Goal: Task Accomplishment & Management: Manage account settings

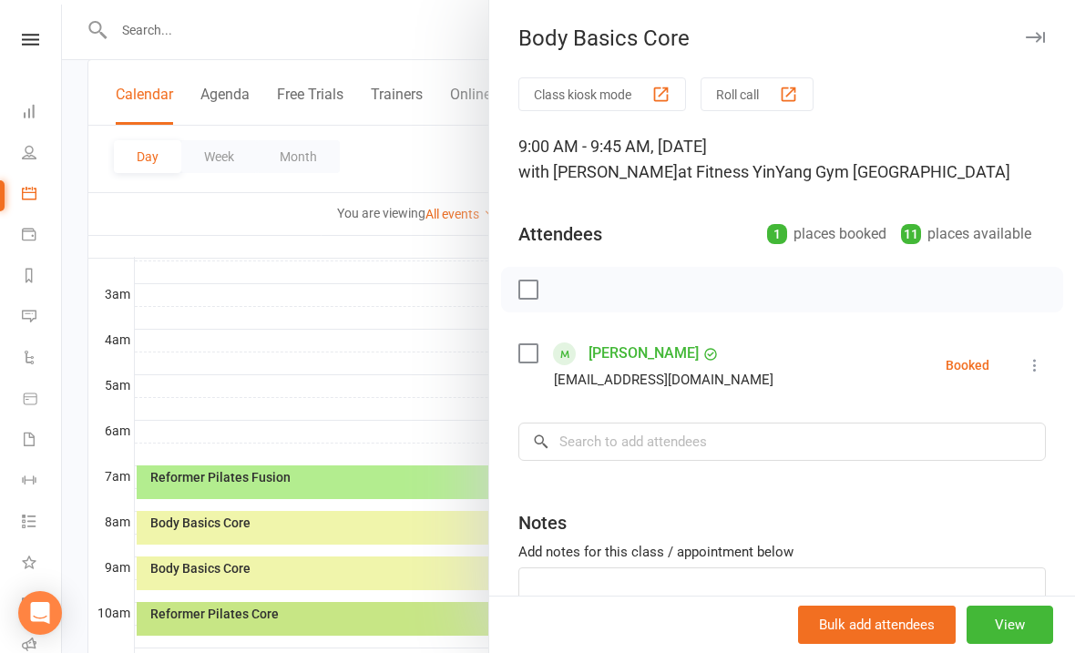
click at [1038, 358] on icon at bounding box center [1035, 365] width 18 height 18
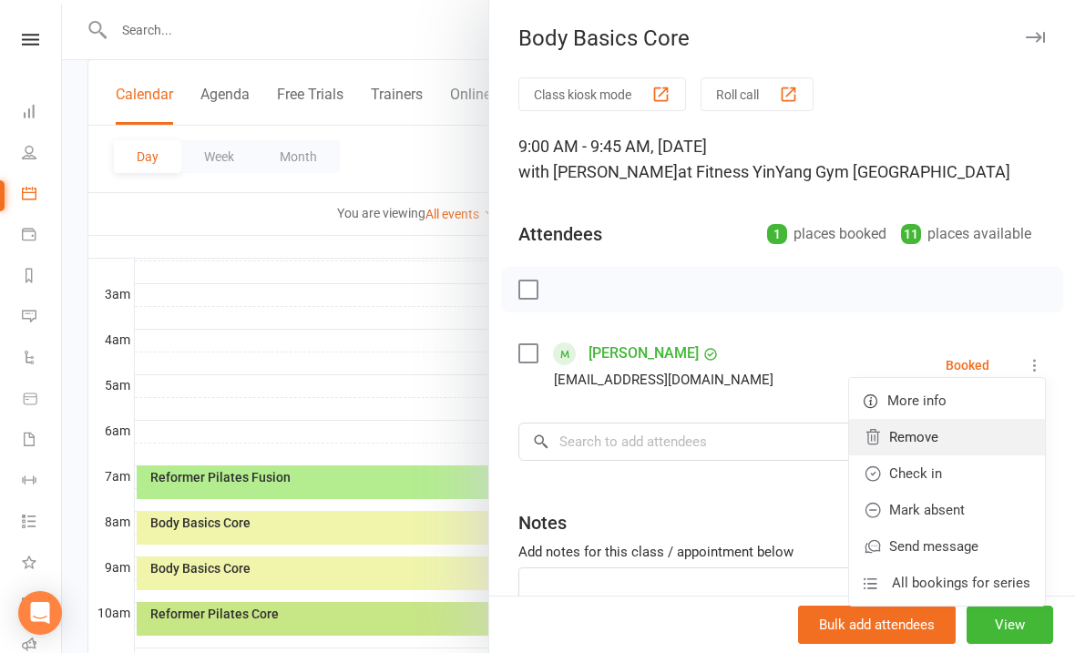
click at [939, 437] on link "Remove" at bounding box center [947, 437] width 196 height 36
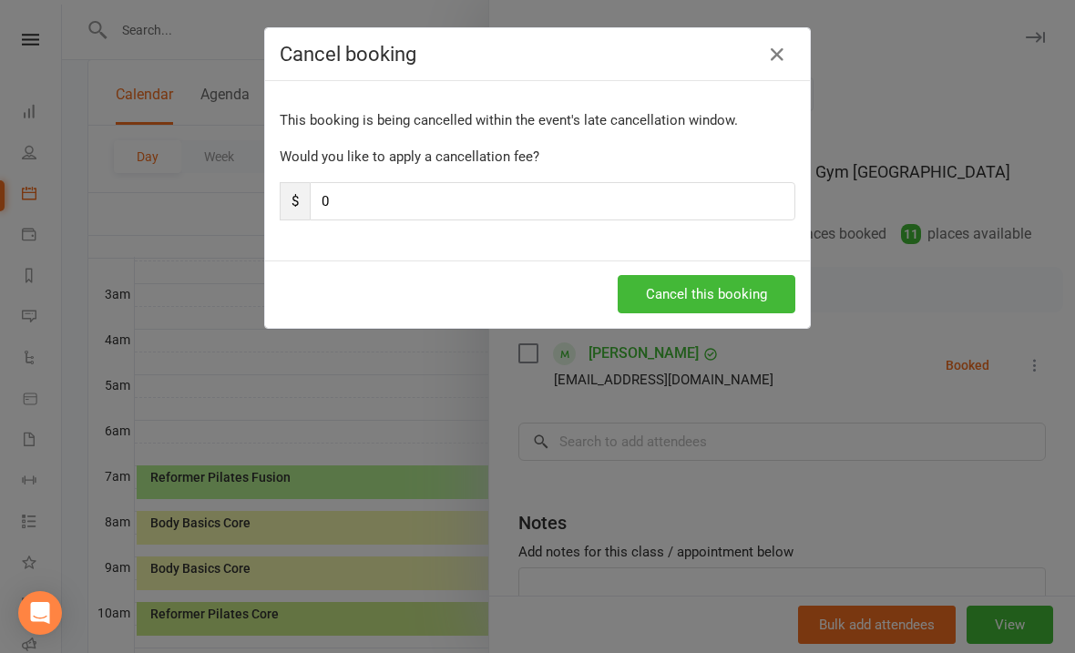
scroll to position [222, 0]
click at [694, 281] on button "Cancel this booking" at bounding box center [707, 294] width 178 height 38
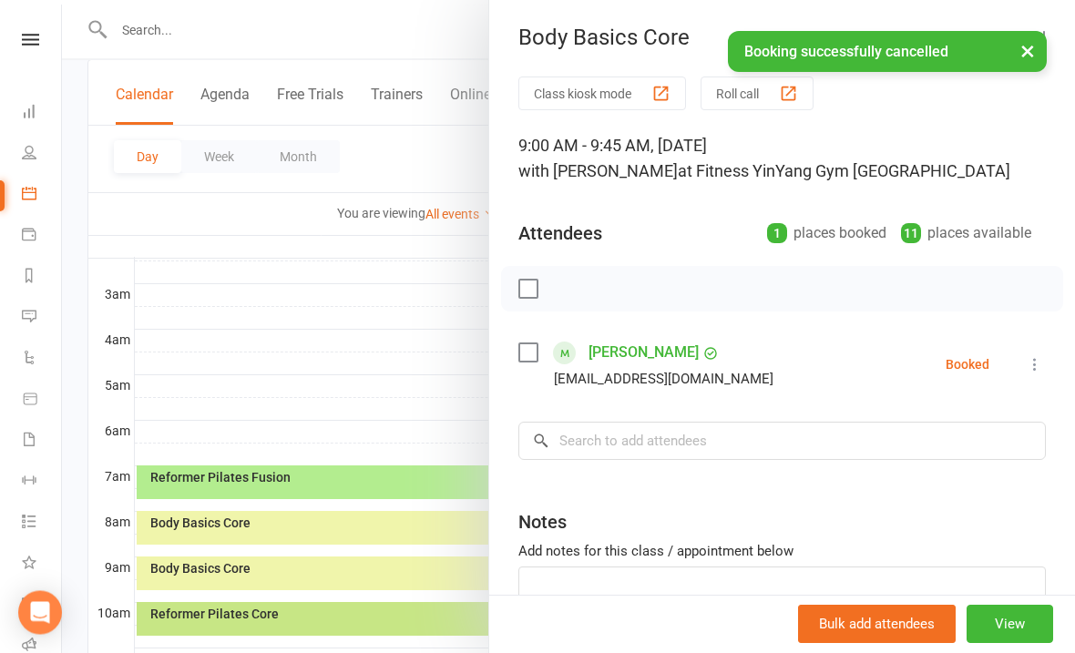
scroll to position [223, 0]
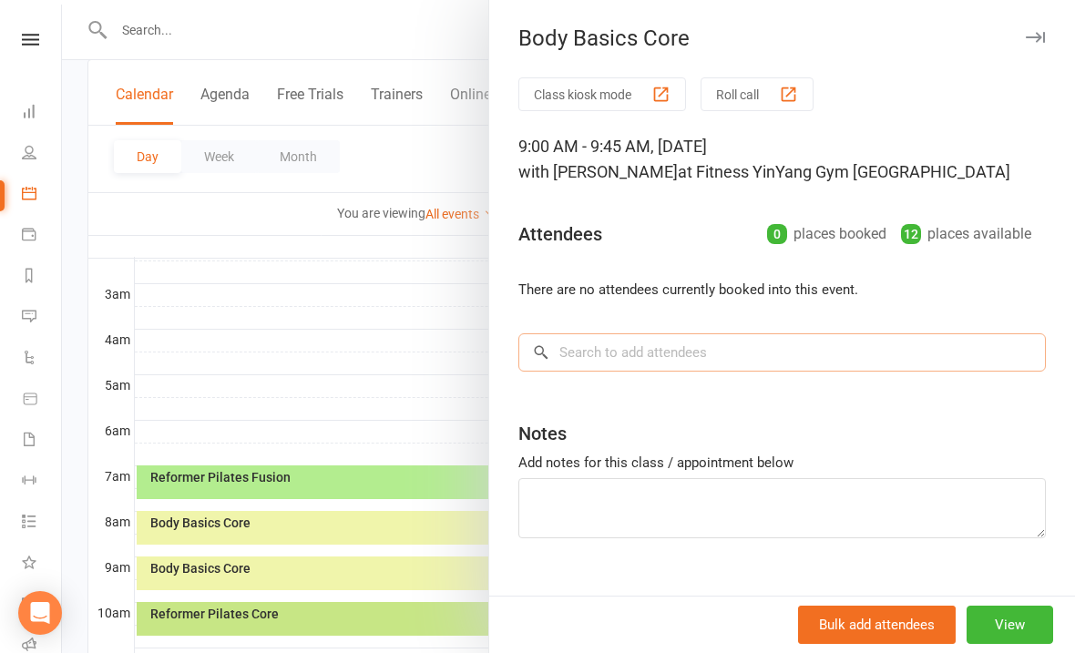
click at [579, 352] on input "search" at bounding box center [782, 352] width 528 height 38
click at [569, 341] on input "search" at bounding box center [782, 352] width 528 height 38
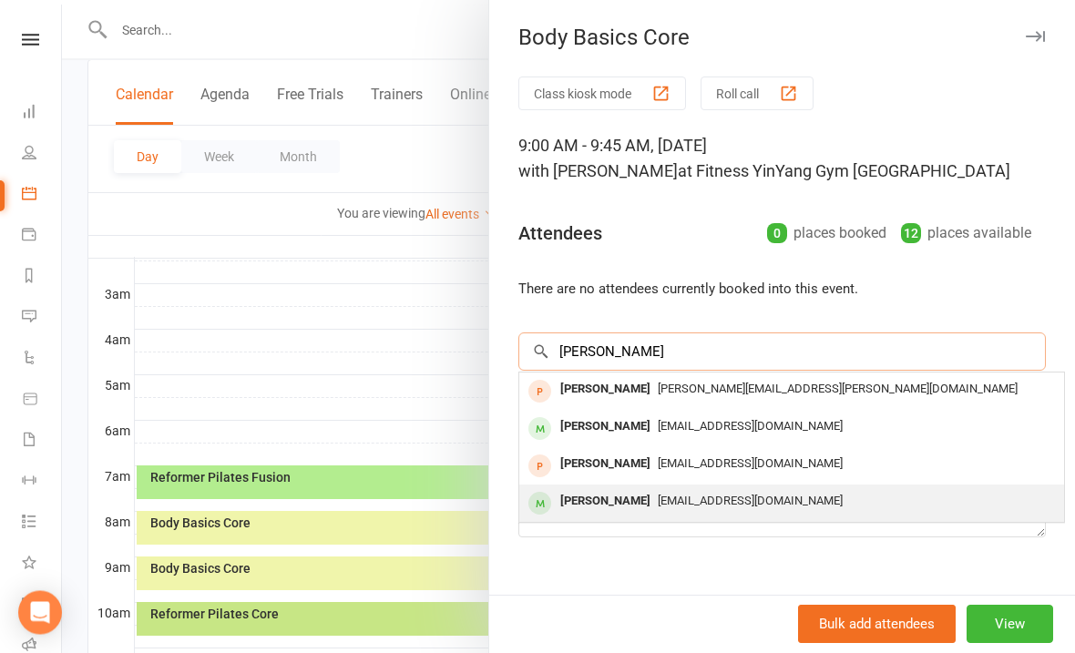
type input "[PERSON_NAME]"
click at [728, 507] on span "[EMAIL_ADDRESS][DOMAIN_NAME]" at bounding box center [750, 502] width 185 height 14
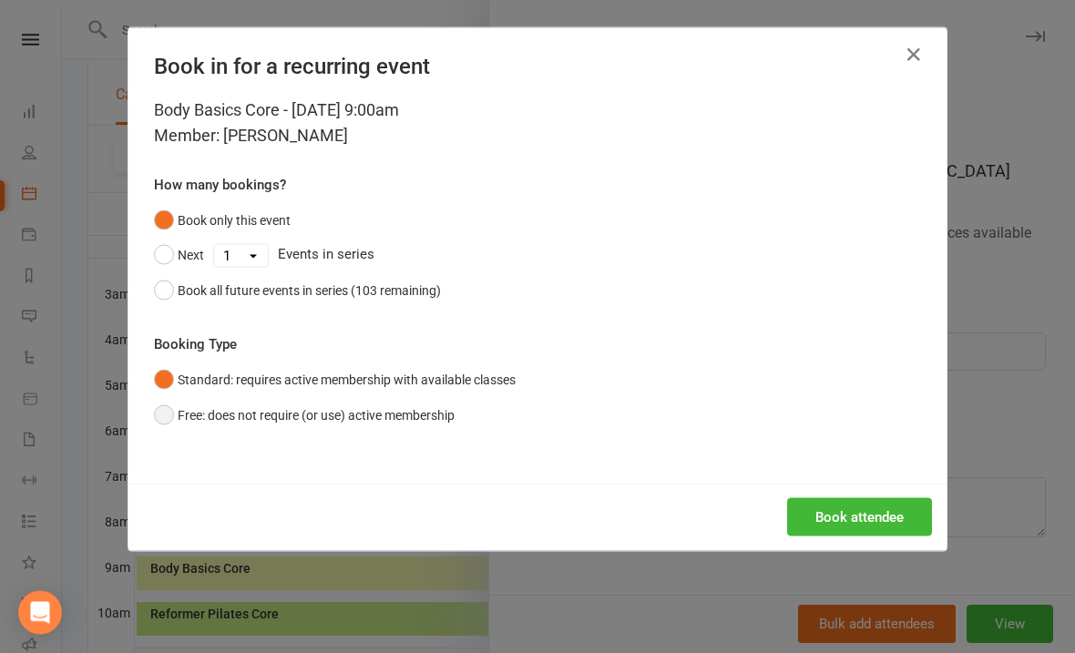
click at [163, 415] on button "Free: does not require (or use) active membership" at bounding box center [304, 415] width 301 height 35
click at [844, 517] on button "Book attendee" at bounding box center [859, 517] width 145 height 38
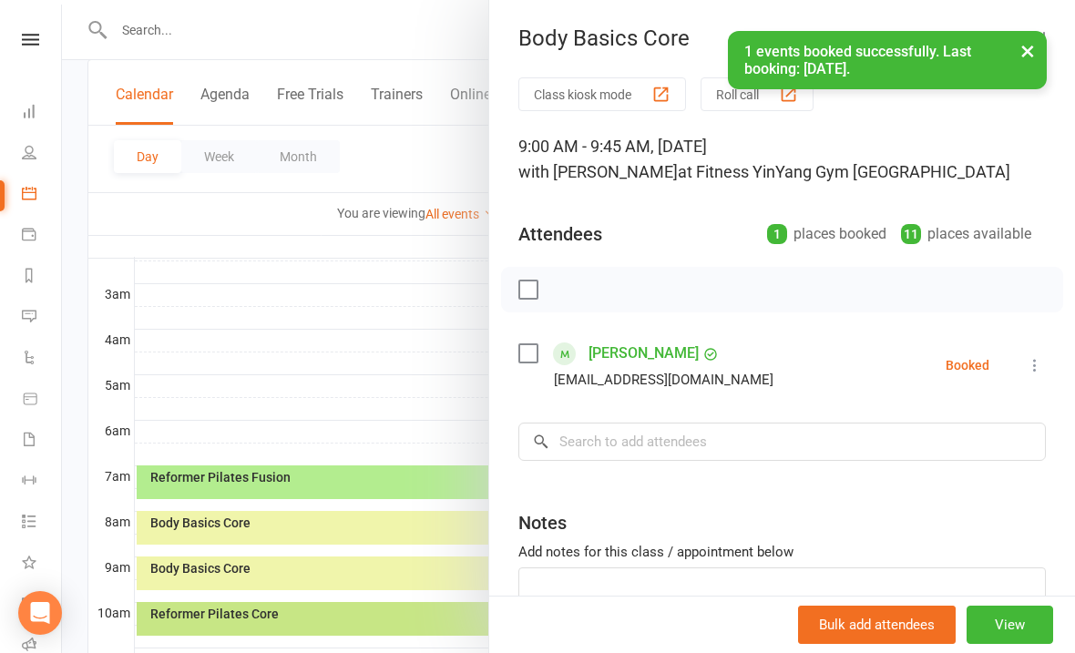
click at [1049, 360] on div "Class kiosk mode Roll call 9:00 AM - 9:45 AM, [DATE] with [PERSON_NAME] at Fitn…" at bounding box center [782, 397] width 586 height 641
click at [1032, 364] on icon at bounding box center [1035, 365] width 18 height 18
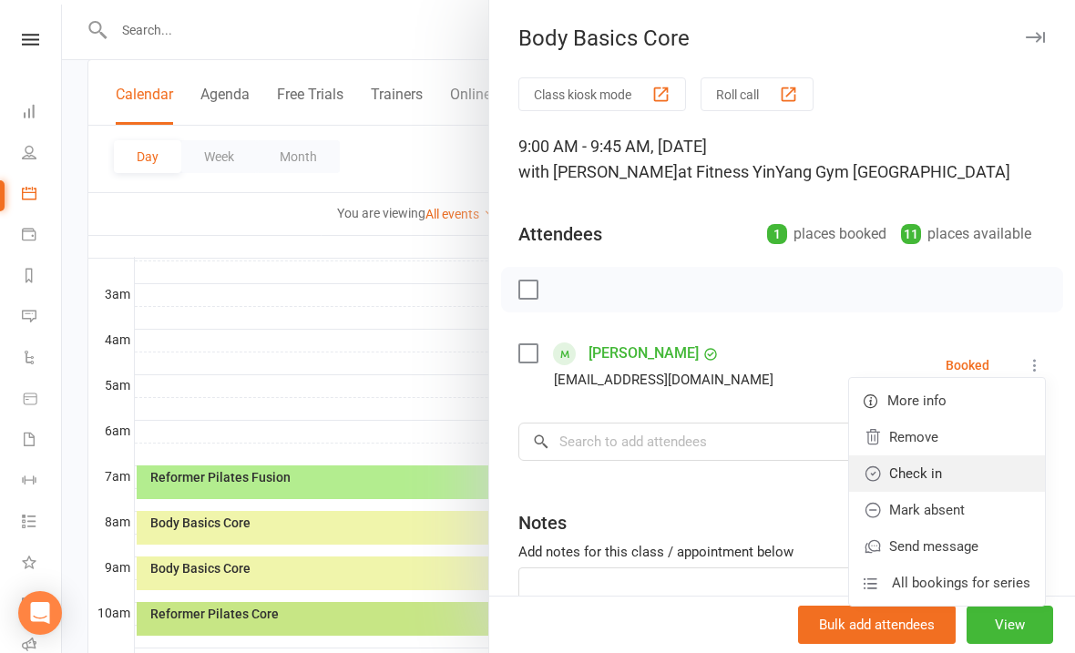
click at [944, 468] on link "Check in" at bounding box center [947, 474] width 196 height 36
